Goal: Task Accomplishment & Management: Complete application form

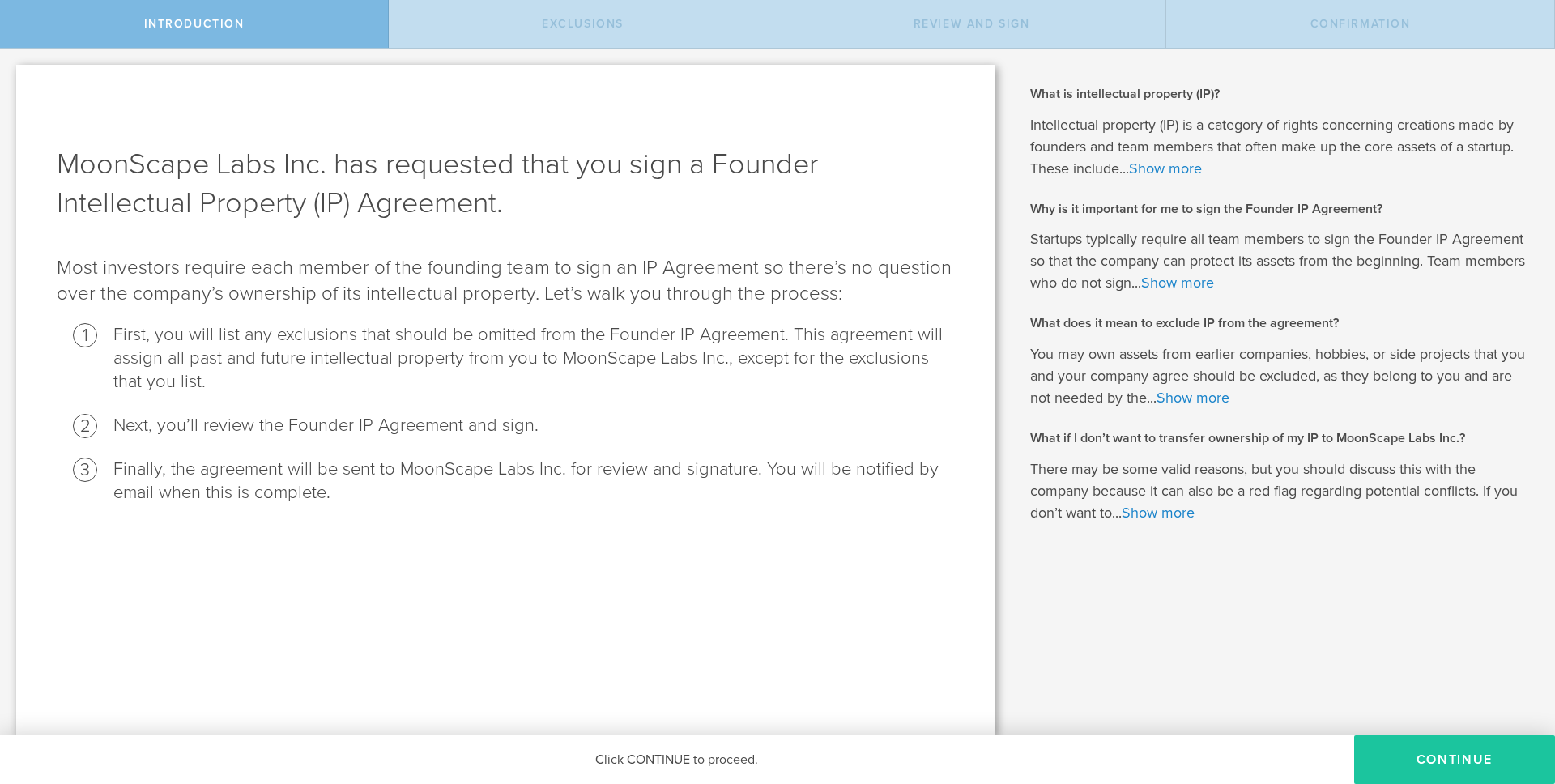
click at [1444, 765] on button "Continue" at bounding box center [1454, 759] width 200 height 48
radio input "true"
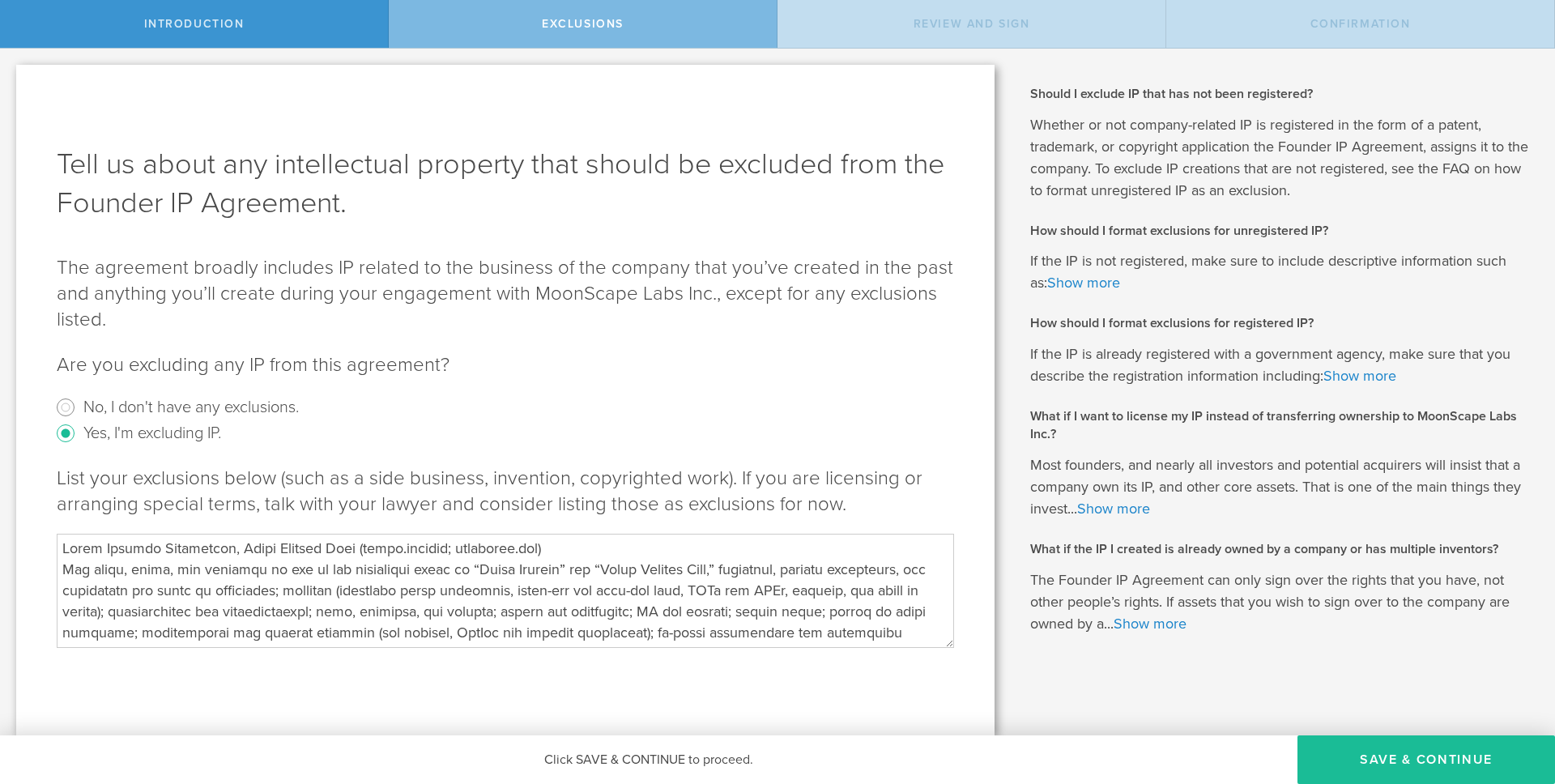
click at [262, 566] on textarea at bounding box center [505, 590] width 897 height 114
paste textarea "Loremips Dolorsitam con Adipisci EL. Sed doeiusmod temporinci utlaboreet dol “M…"
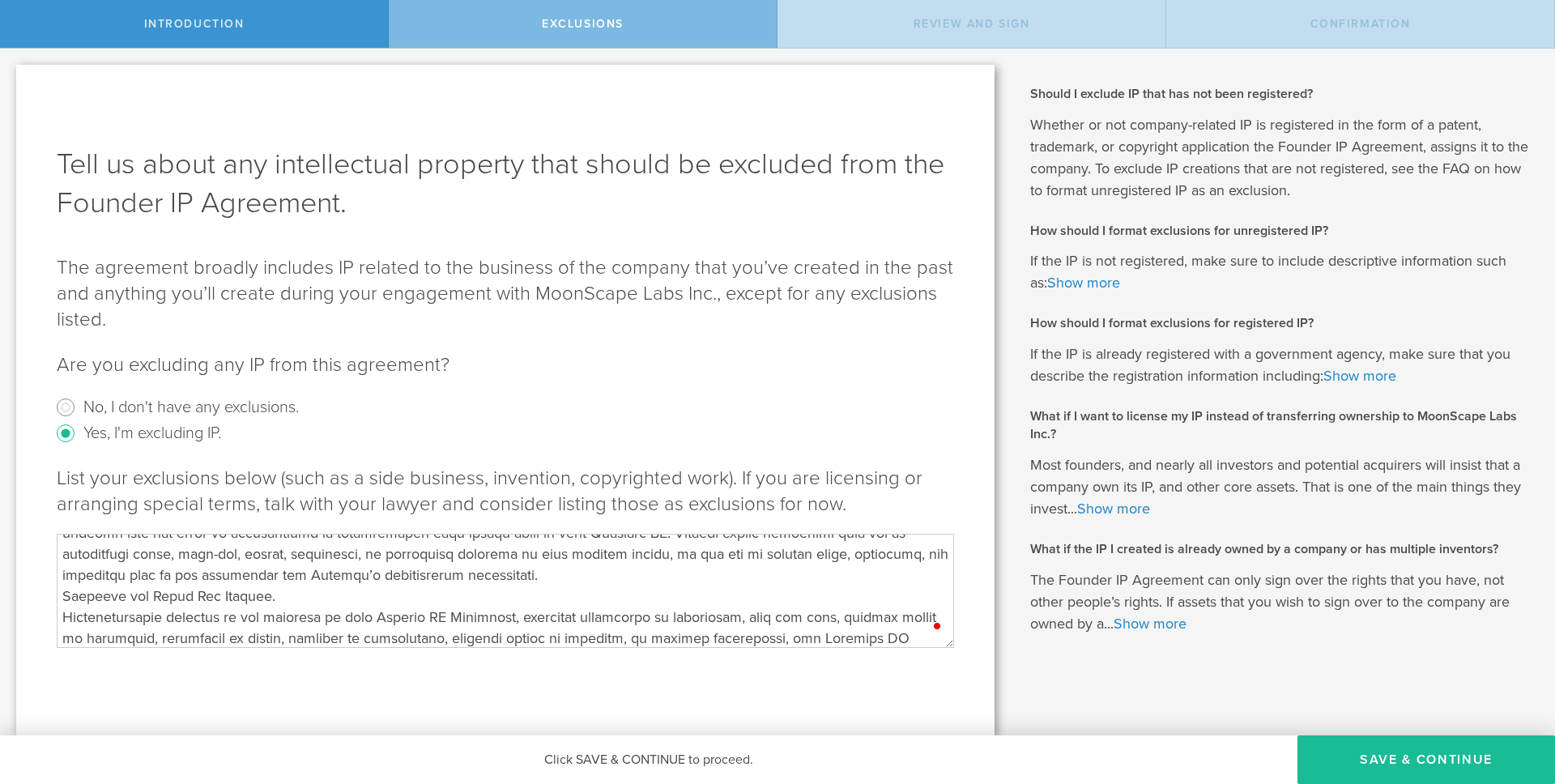
click at [289, 599] on textarea "To enrich screen reader interactions, please activate Accessibility in Grammarl…" at bounding box center [505, 590] width 897 height 114
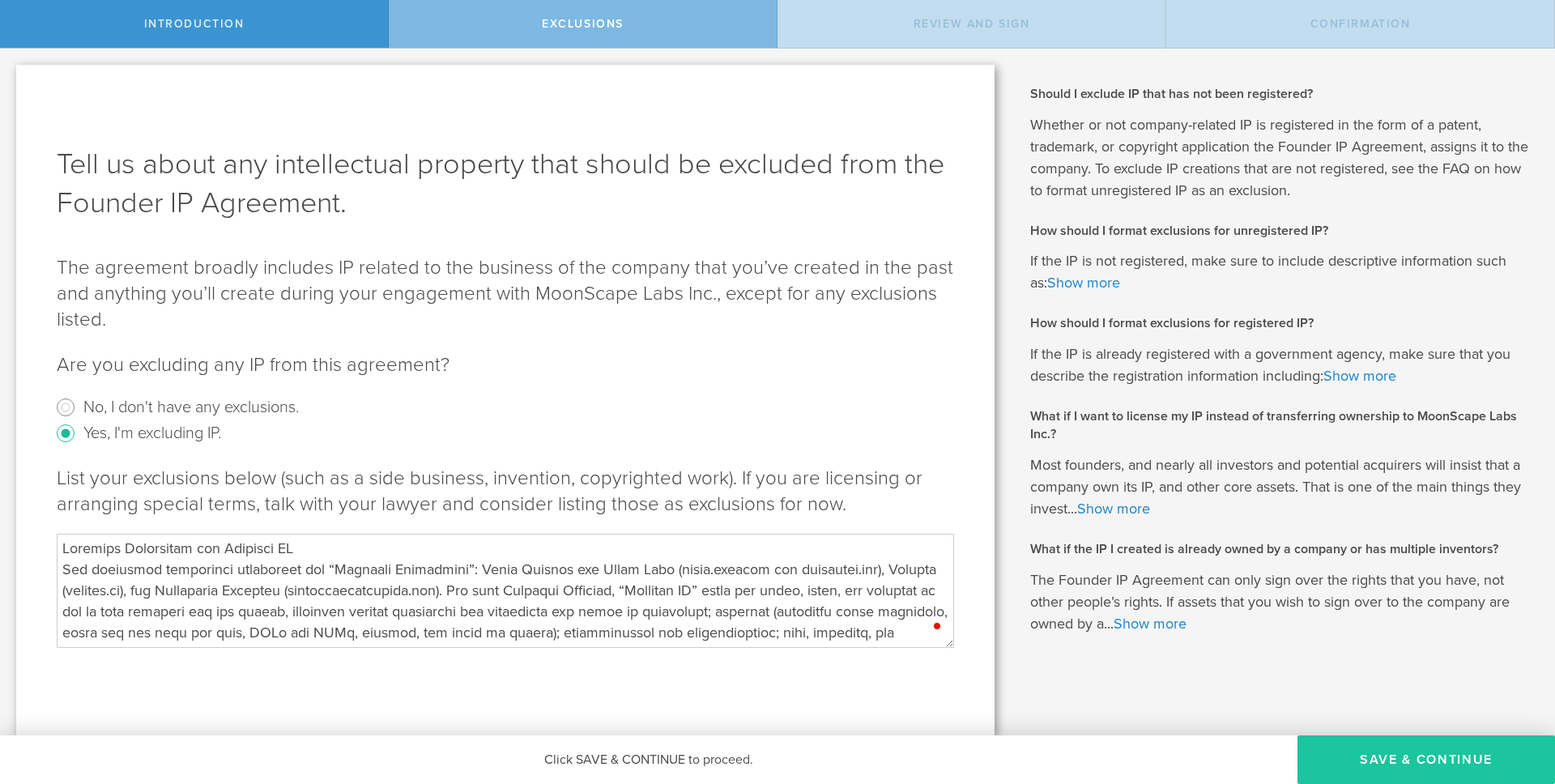
click at [1370, 762] on button "Save & Continue" at bounding box center [1426, 759] width 257 height 48
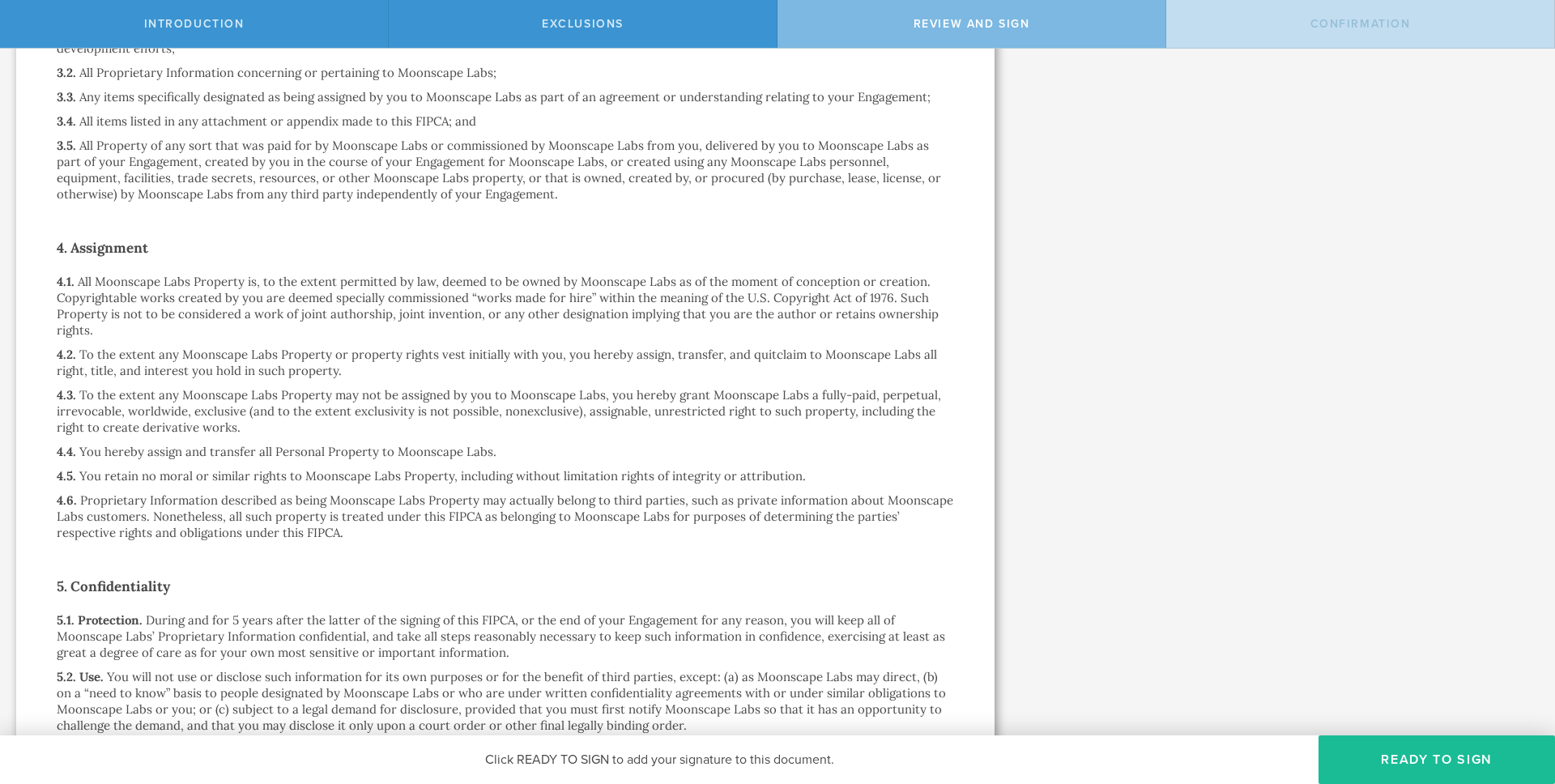
scroll to position [1087, 0]
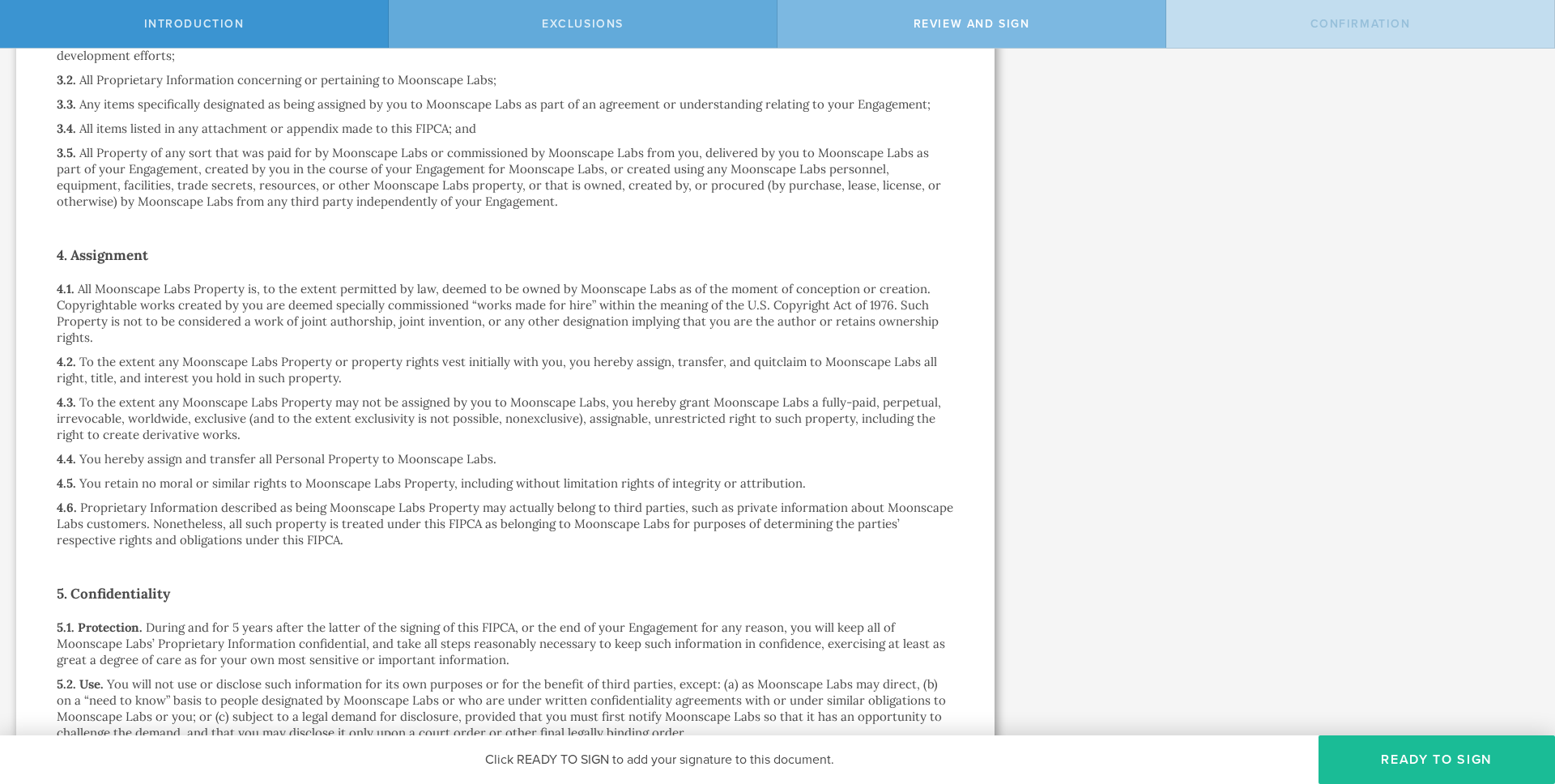
click at [520, 23] on div "Exclusions" at bounding box center [582, 23] width 388 height 48
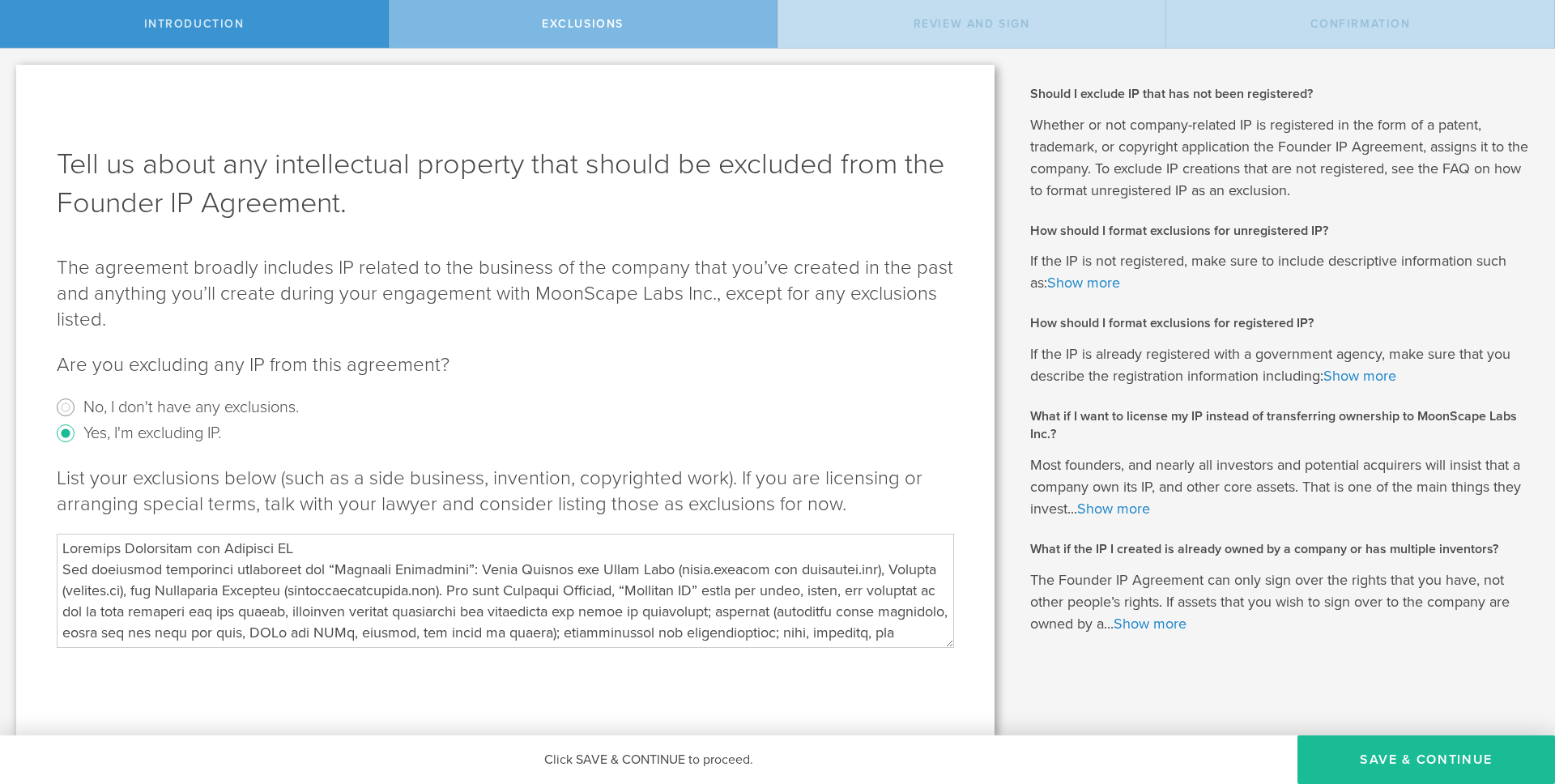
scroll to position [0, 0]
click at [313, 542] on textarea "To enrich screen reader interactions, please activate Accessibility in Grammarl…" at bounding box center [505, 590] width 897 height 114
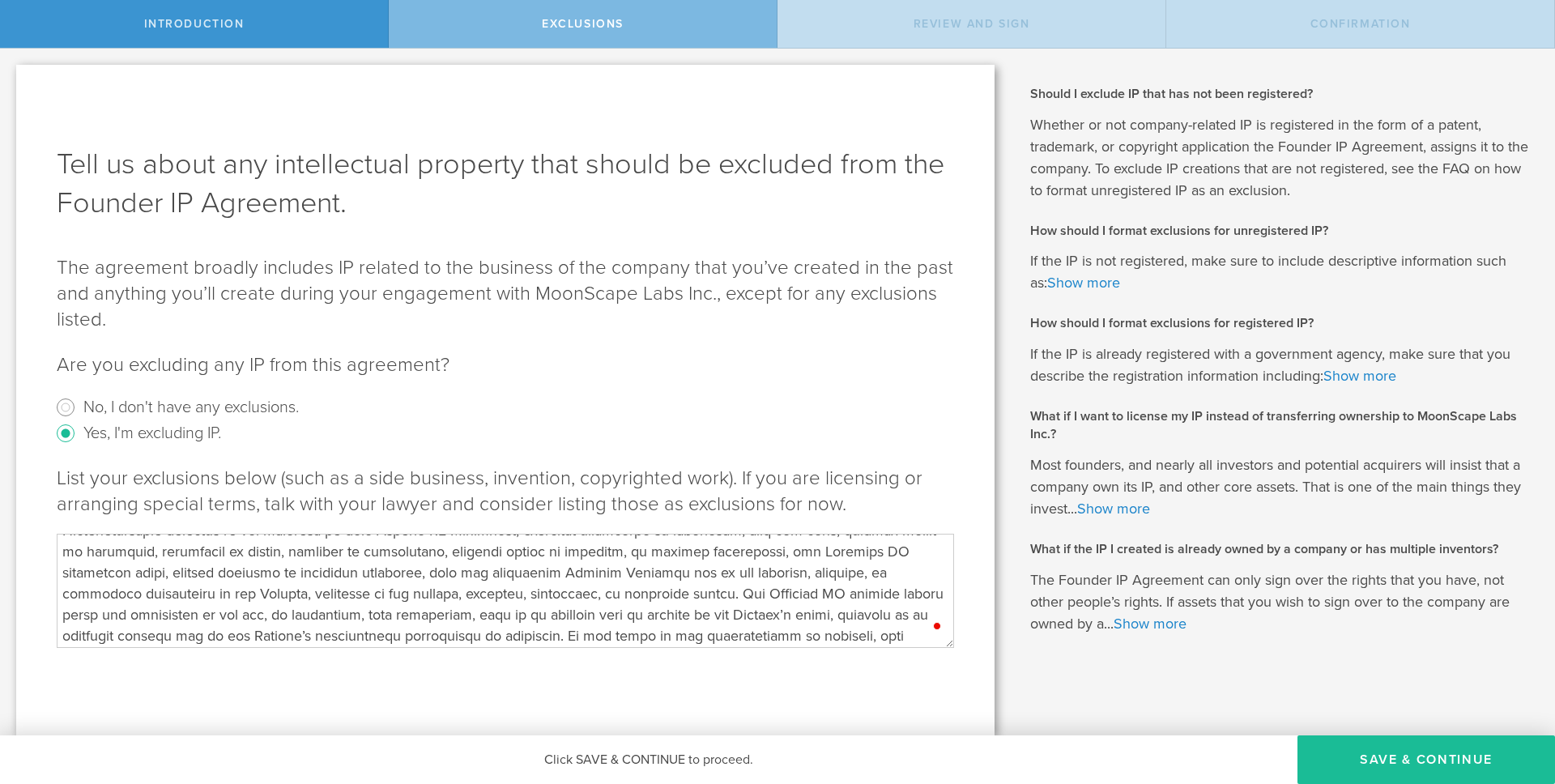
scroll to position [483, 0]
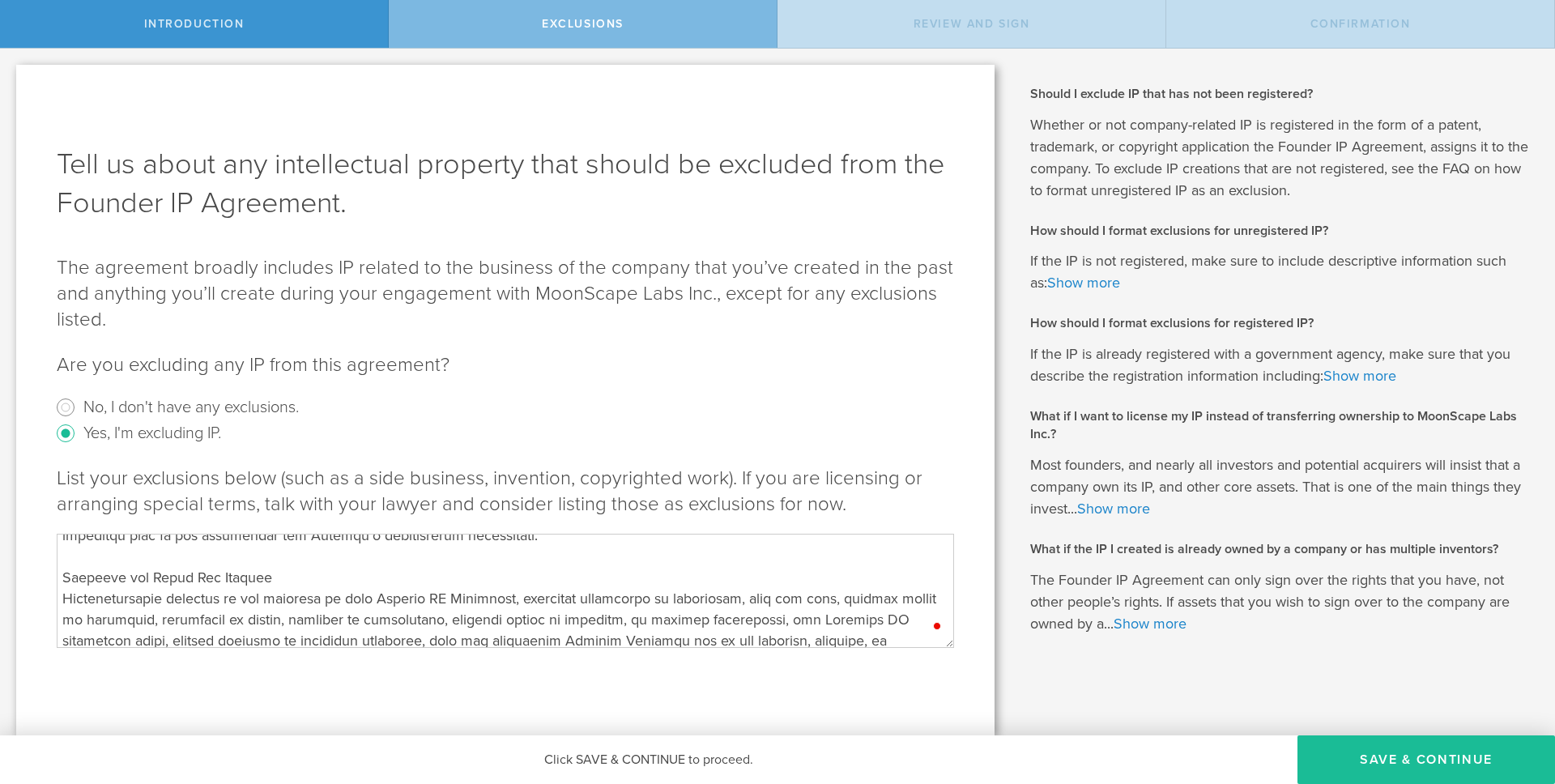
click at [307, 589] on textarea "To enrich screen reader interactions, please activate Accessibility in Grammarl…" at bounding box center [505, 590] width 897 height 114
click at [283, 574] on textarea "To enrich screen reader interactions, please activate Accessibility in Grammarl…" at bounding box center [505, 590] width 897 height 114
click at [1373, 765] on button "Save & Continue" at bounding box center [1426, 759] width 257 height 48
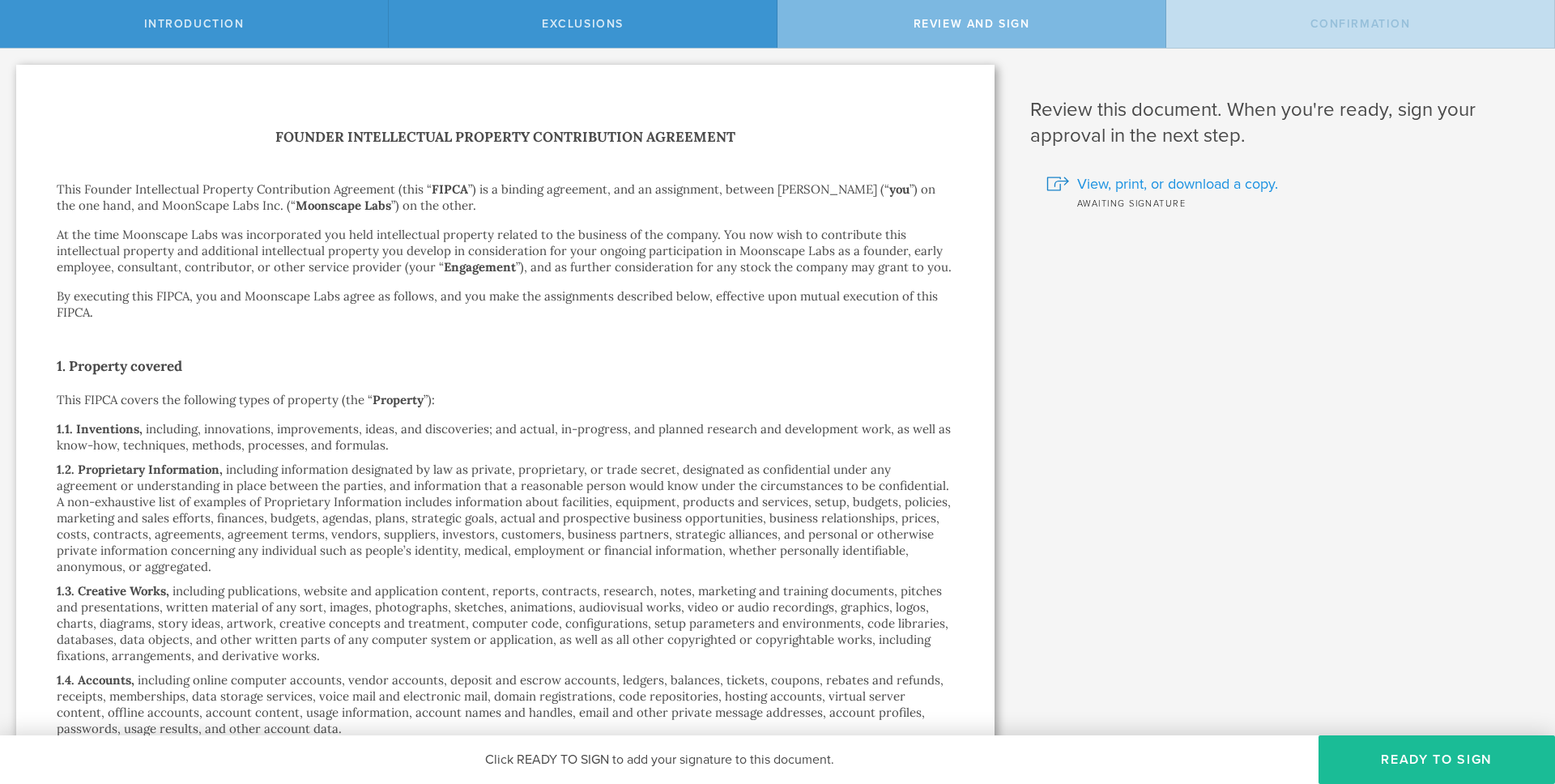
click at [1202, 180] on span "View, print, or download a copy." at bounding box center [1178, 184] width 200 height 21
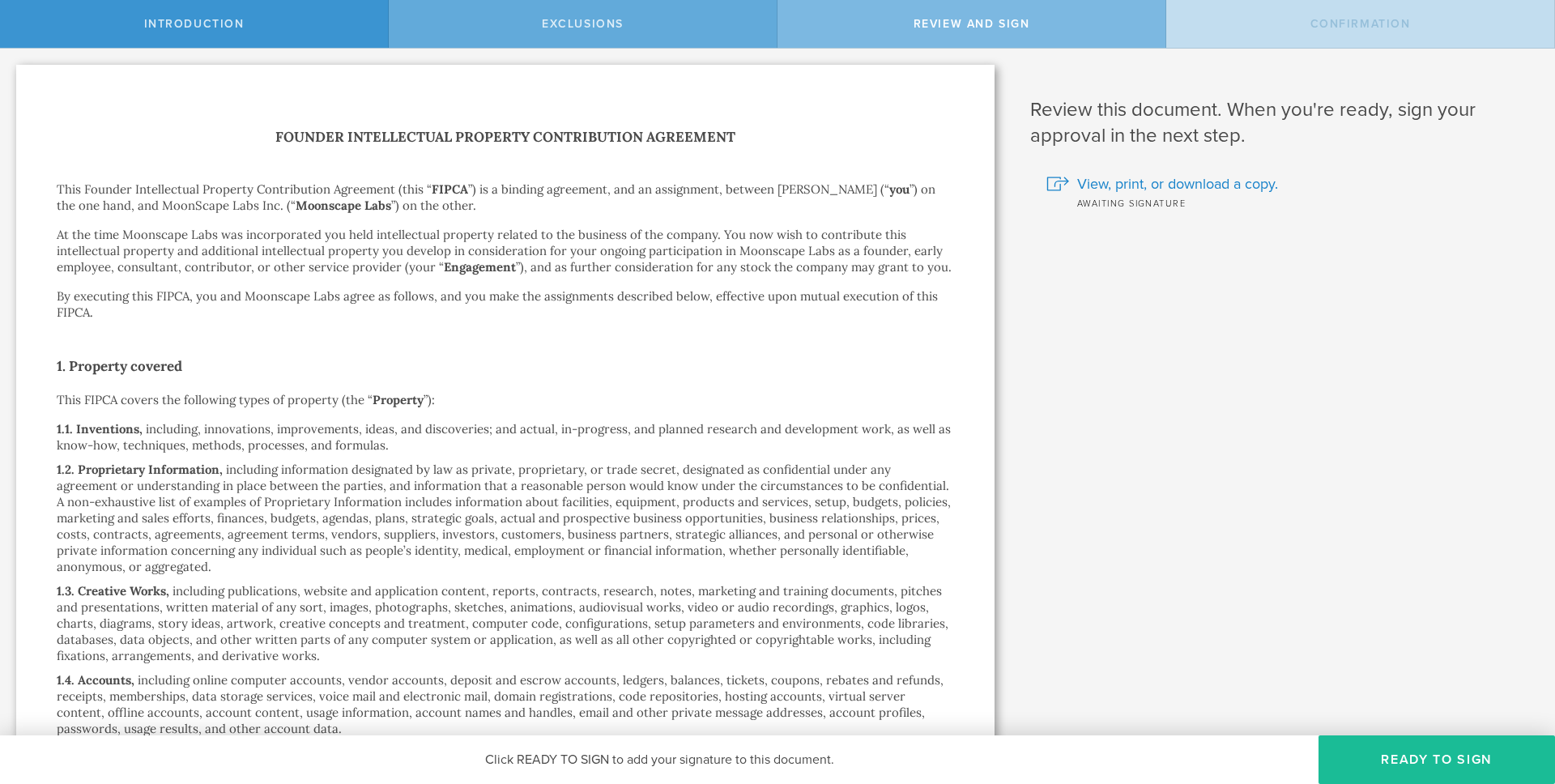
click at [522, 16] on div "Exclusions" at bounding box center [582, 23] width 388 height 48
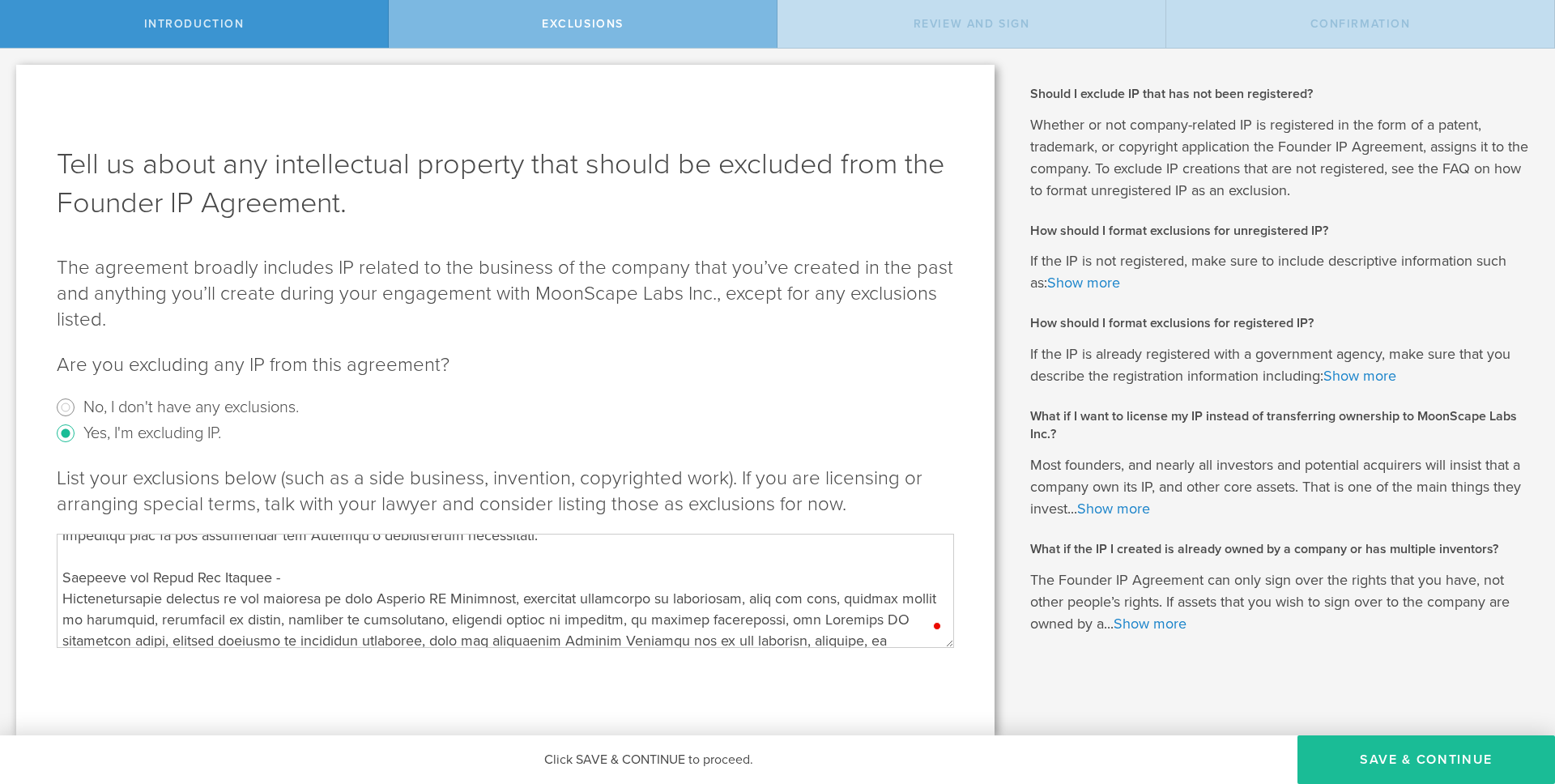
click at [608, 589] on textarea "To enrich screen reader interactions, please activate Accessibility in Grammarl…" at bounding box center [505, 590] width 897 height 114
paste textarea "Lor ipsumdolo sitametcon adipiscing eli “Seddoeiu Temporinci”: Utlab Etdolor ma…"
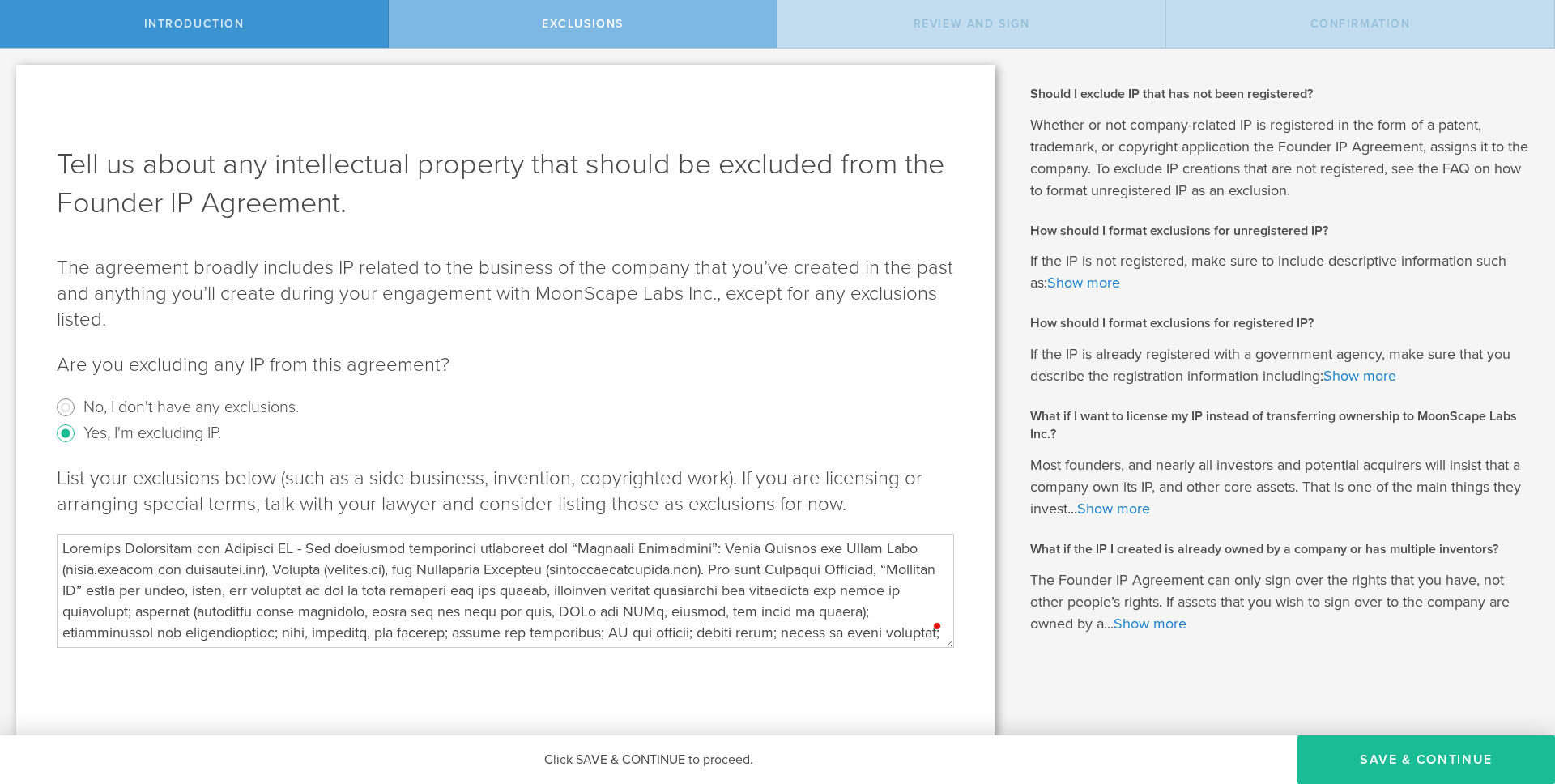
scroll to position [25, 0]
type textarea "Loremips Dolorsitam con Adipisci EL - Sed doeiusmod temporinci utlaboreet dol “…"
click at [1414, 757] on button "Save & Continue" at bounding box center [1426, 759] width 257 height 48
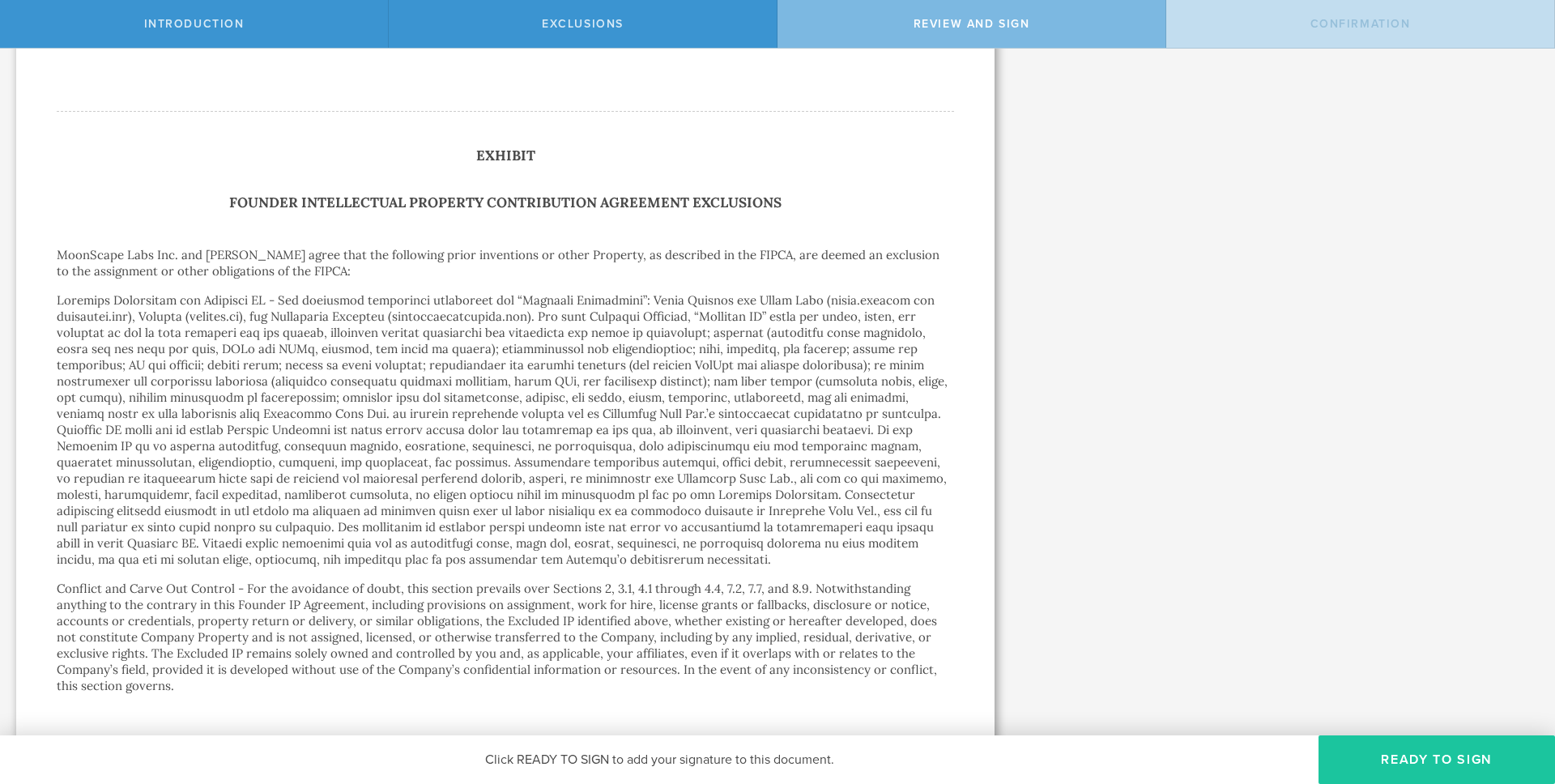
click at [1415, 751] on button "Ready to Sign" at bounding box center [1436, 759] width 236 height 48
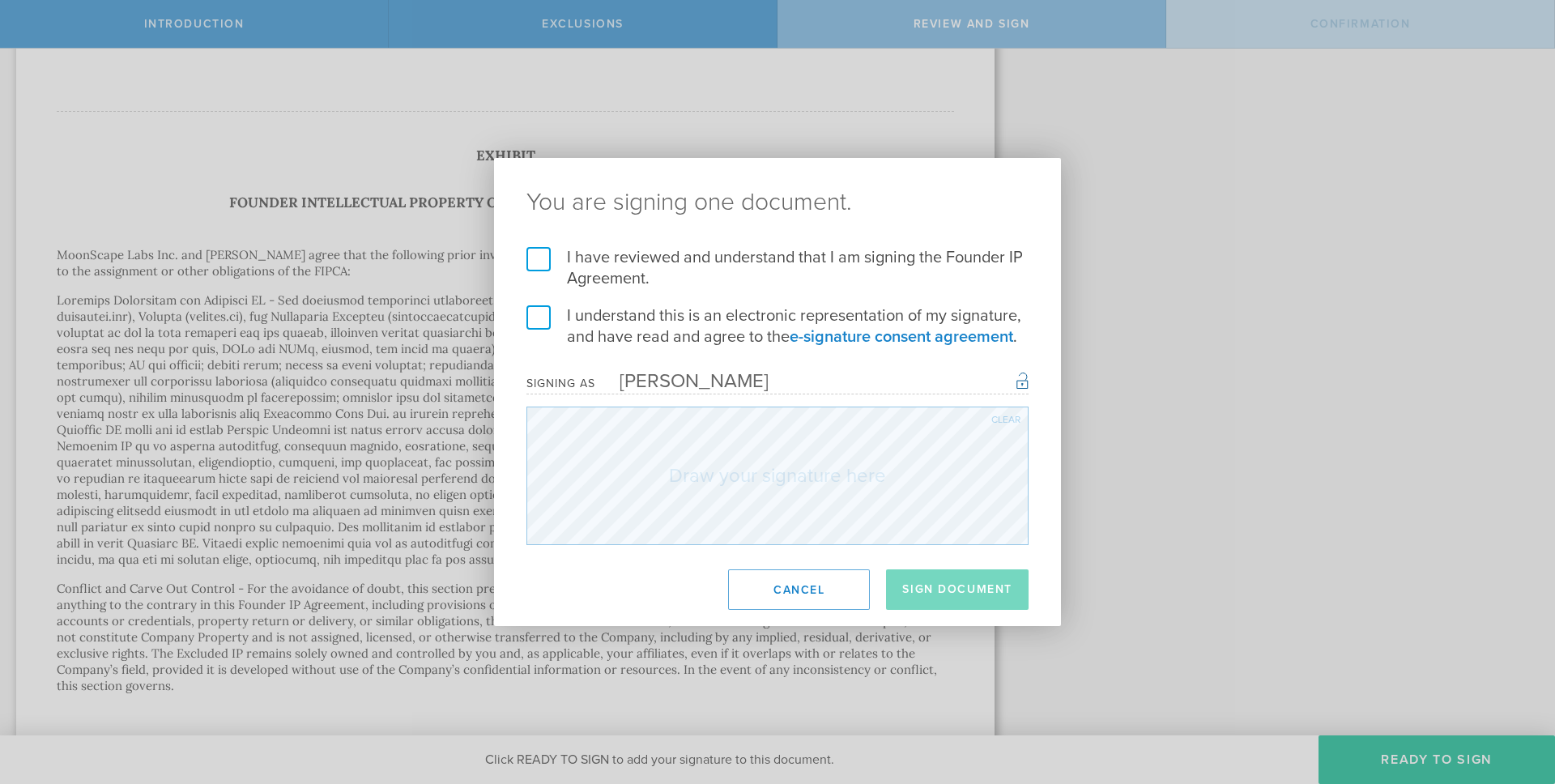
click at [540, 254] on label "I have reviewed and understand that I am signing the Founder IP Agreement." at bounding box center [777, 268] width 502 height 42
click at [0, 0] on input "I have reviewed and understand that I am signing the Founder IP Agreement." at bounding box center [0, 0] width 0 height 0
click at [541, 321] on label "I understand this is an electronic representation of my signature, and have rea…" at bounding box center [777, 326] width 502 height 42
click at [0, 0] on input "I understand this is an electronic representation of my signature, and have rea…" at bounding box center [0, 0] width 0 height 0
click at [997, 418] on div "Clear" at bounding box center [1005, 419] width 29 height 10
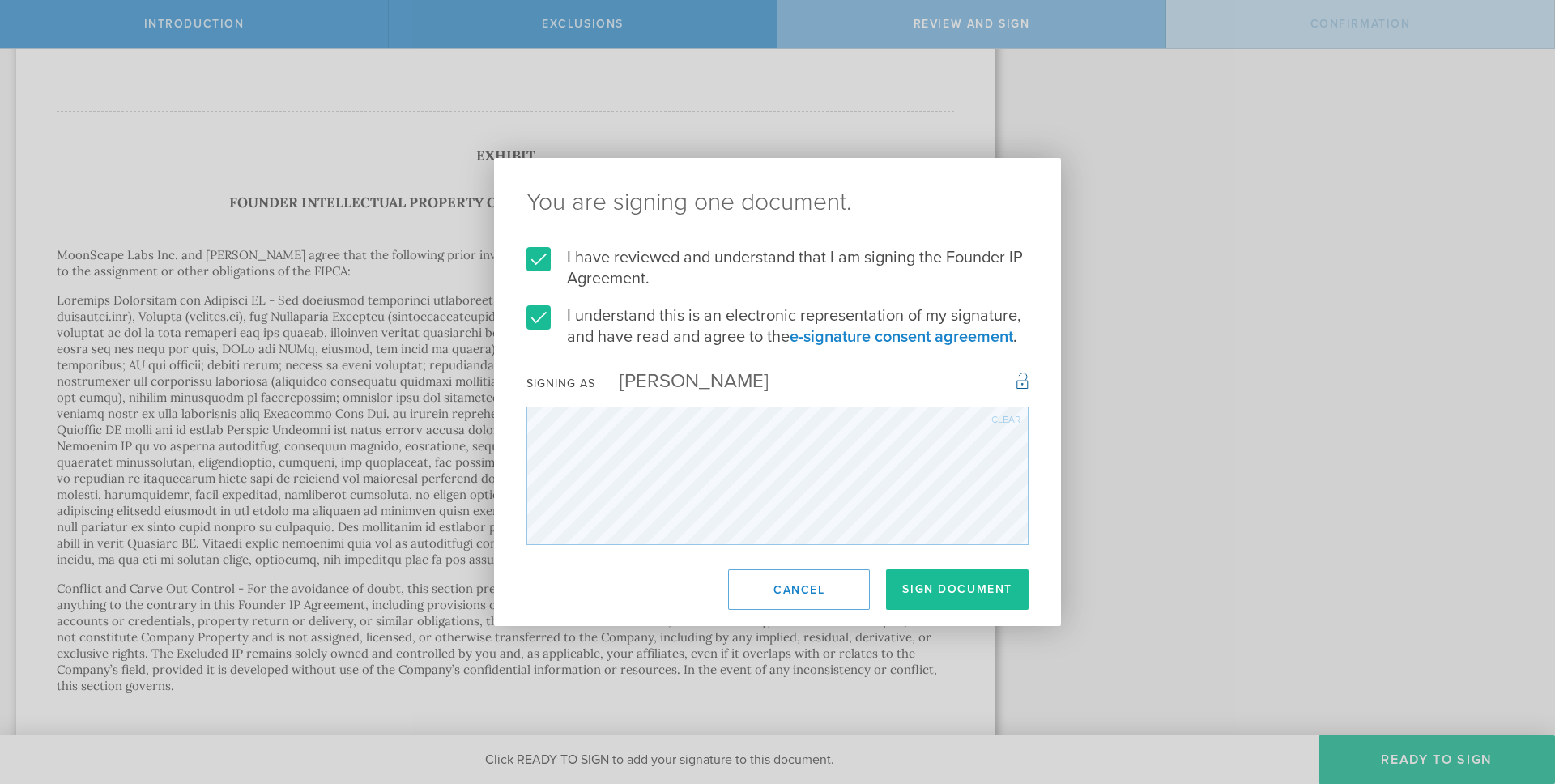
click at [1010, 418] on div "Clear" at bounding box center [1005, 419] width 29 height 10
click at [917, 586] on button "Sign Document" at bounding box center [957, 589] width 143 height 40
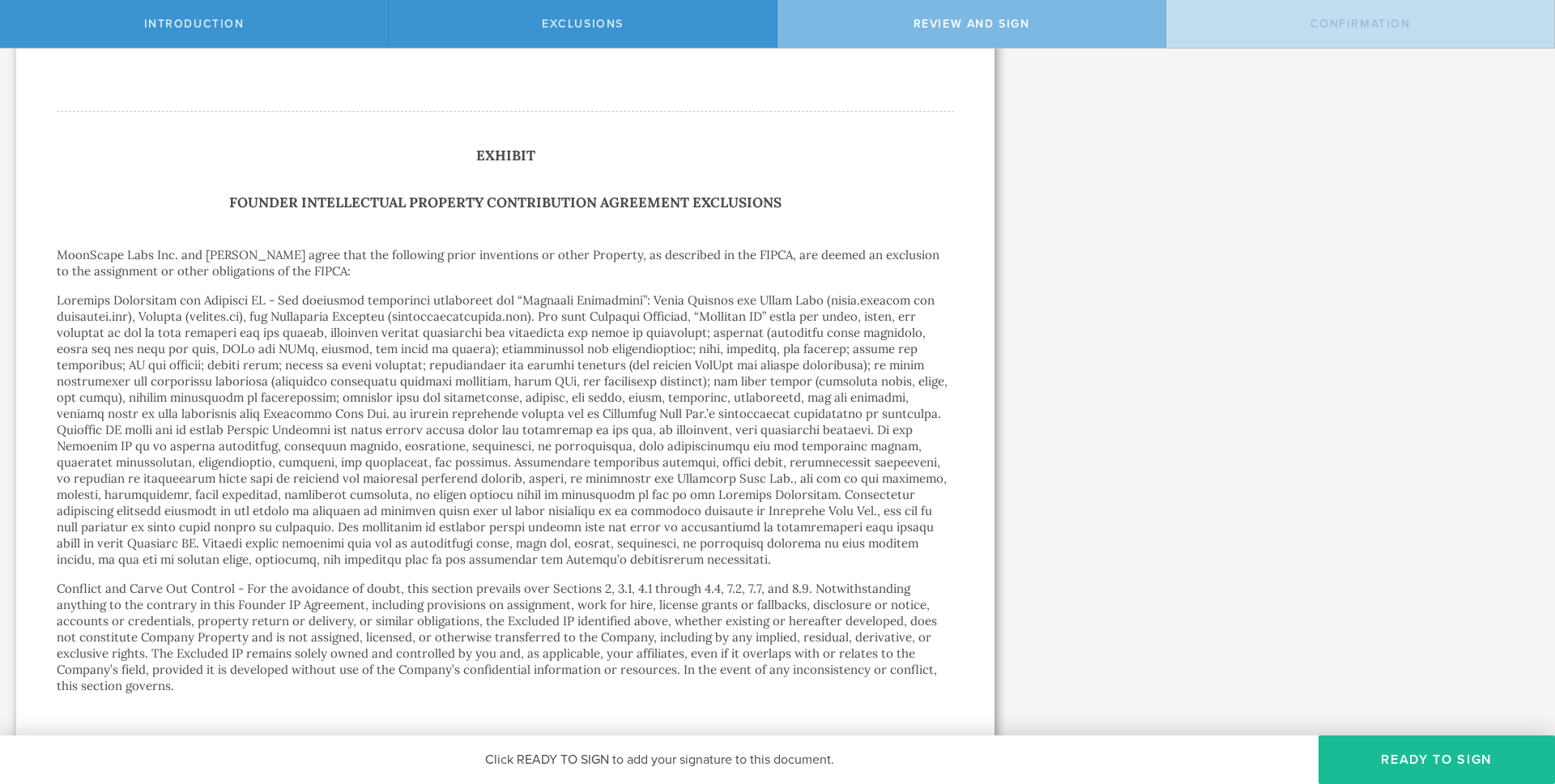
scroll to position [0, 0]
